Goal: Contribute content

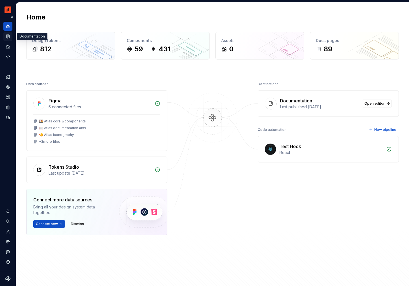
click at [6, 35] on icon "Documentation" at bounding box center [7, 37] width 3 height 4
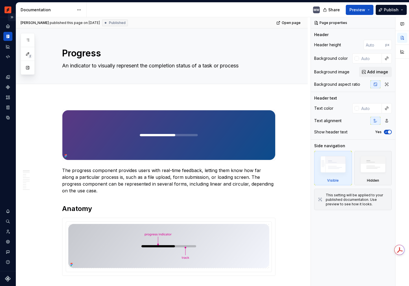
click at [9, 19] on button "Expand sidebar" at bounding box center [12, 17] width 8 height 8
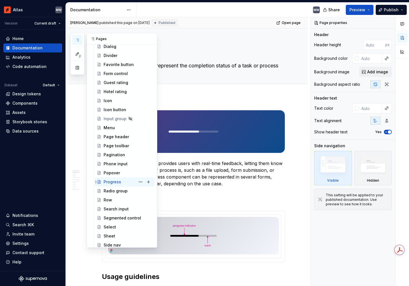
scroll to position [422, 0]
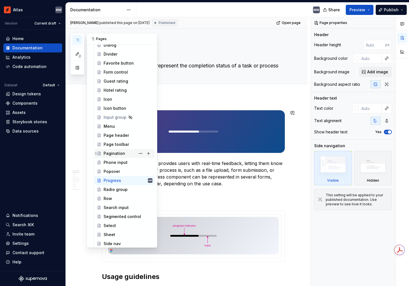
click at [115, 155] on div "Pagination" at bounding box center [114, 154] width 21 height 6
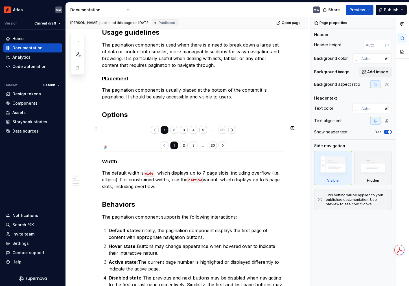
scroll to position [237, 0]
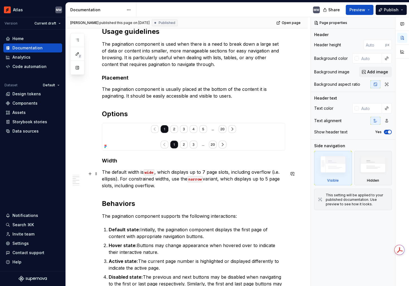
click at [132, 173] on p "The default width is wide , which displays up to 7 page slots, including overfl…" at bounding box center [193, 179] width 183 height 20
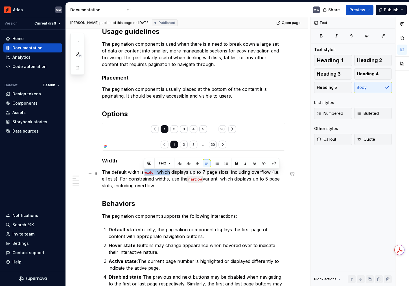
drag, startPoint x: 144, startPoint y: 174, endPoint x: 171, endPoint y: 173, distance: 26.8
click at [171, 173] on p "The default width is wide , which displays up to 7 page slots, including overfl…" at bounding box center [193, 179] width 183 height 20
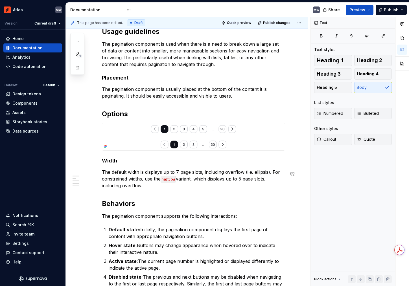
type textarea "*"
drag, startPoint x: 207, startPoint y: 181, endPoint x: 145, endPoint y: 180, distance: 62.1
click at [145, 180] on p "The default width displays up to 7 page slots, including overflow (i.e. ellipsi…" at bounding box center [193, 179] width 183 height 20
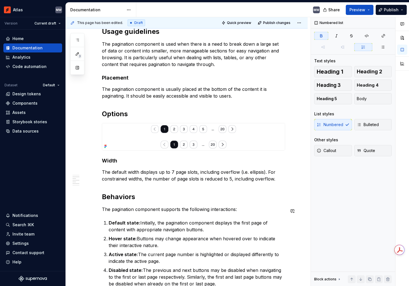
click at [250, 218] on div "Pagination is used to divide large groups of content into several pages and pro…" at bounding box center [193, 190] width 183 height 635
click at [391, 11] on span "Publish" at bounding box center [391, 10] width 15 height 6
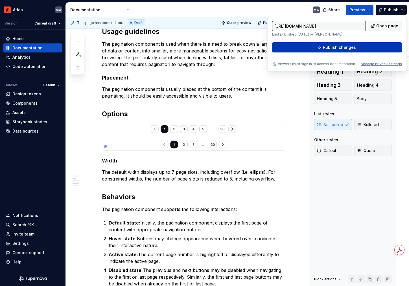
click at [318, 47] on button "Publish changes" at bounding box center [337, 47] width 130 height 10
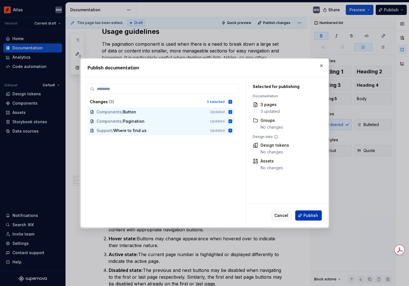
click at [304, 216] on button "Publish" at bounding box center [308, 216] width 27 height 10
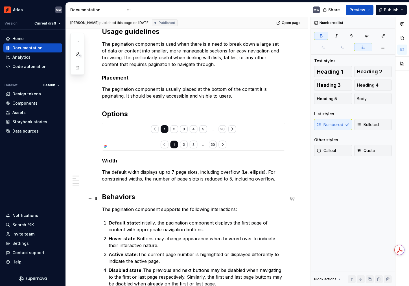
type textarea "*"
